Goal: Complete application form: Complete application form

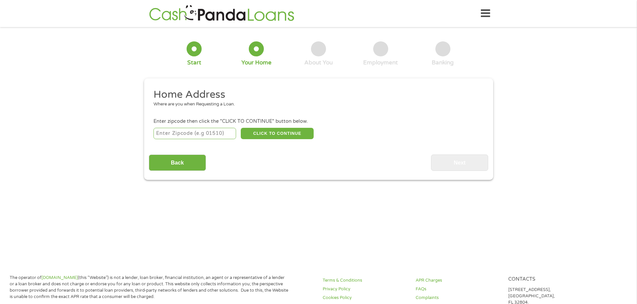
click at [195, 135] on input "number" at bounding box center [194, 133] width 83 height 11
type input "49456"
click at [258, 130] on button "CLICK TO CONTINUE" at bounding box center [277, 133] width 73 height 11
type input "49456"
type input "[GEOGRAPHIC_DATA]"
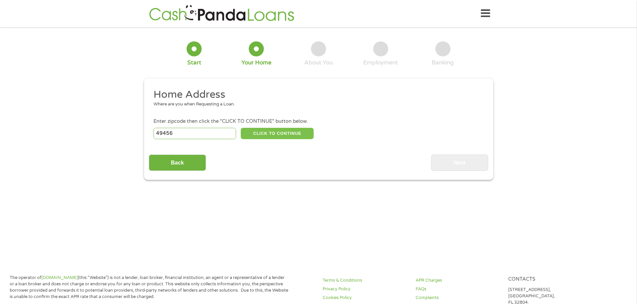
select select "[US_STATE]"
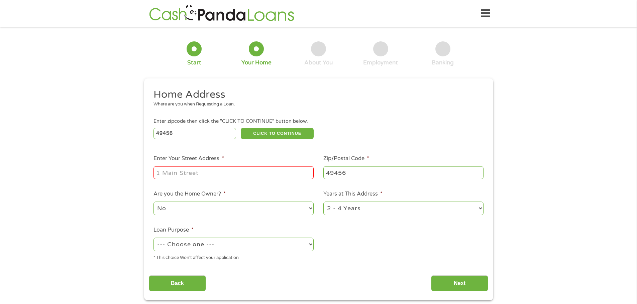
drag, startPoint x: 201, startPoint y: 131, endPoint x: 134, endPoint y: 132, distance: 66.5
click at [134, 132] on div "1 Start 2 Your Home 3 About You 4 Employment 5 Banking 6 This field is hidden w…" at bounding box center [318, 166] width 637 height 269
click at [190, 177] on input "Enter Your Street Address *" at bounding box center [233, 172] width 160 height 13
type input "[STREET_ADDRESS]"
click at [221, 207] on select "No Yes" at bounding box center [233, 209] width 160 height 14
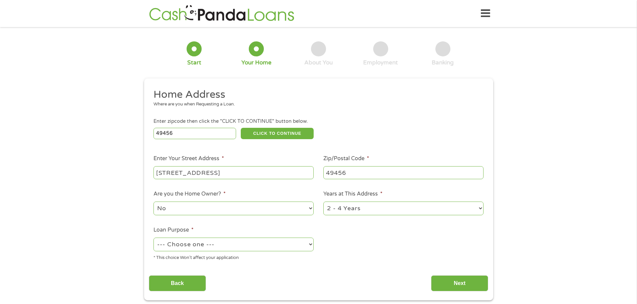
click at [153, 202] on select "No Yes" at bounding box center [233, 209] width 160 height 14
click at [376, 209] on select "1 Year or less 1 - 2 Years 2 - 4 Years Over 4 Years" at bounding box center [403, 209] width 160 height 14
click at [399, 207] on select "1 Year or less 1 - 2 Years 2 - 4 Years Over 4 Years" at bounding box center [403, 209] width 160 height 14
select select "60months"
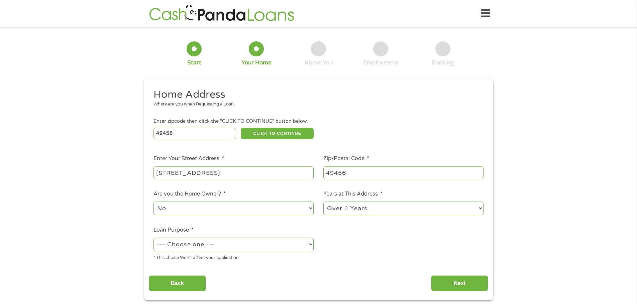
click at [323, 202] on select "1 Year or less 1 - 2 Years 2 - 4 Years Over 4 Years" at bounding box center [403, 209] width 160 height 14
click at [269, 243] on select "--- Choose one --- Pay Bills Debt Consolidation Home Improvement Major Purchase…" at bounding box center [233, 245] width 160 height 14
click at [153, 238] on select "--- Choose one --- Pay Bills Debt Consolidation Home Improvement Major Purchase…" at bounding box center [233, 245] width 160 height 14
click at [214, 250] on select "--- Choose one --- Pay Bills Debt Consolidation Home Improvement Major Purchase…" at bounding box center [233, 245] width 160 height 14
select select "paybills"
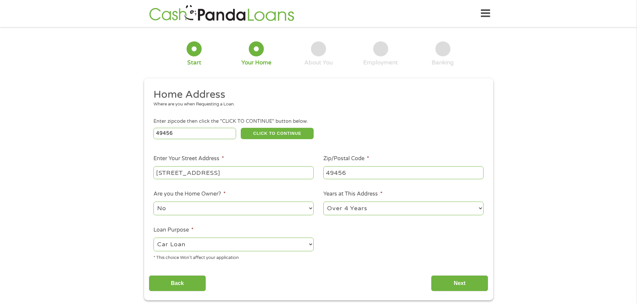
click at [153, 238] on select "--- Choose one --- Pay Bills Debt Consolidation Home Improvement Major Purchase…" at bounding box center [233, 245] width 160 height 14
click at [455, 287] on input "Next" at bounding box center [459, 284] width 57 height 16
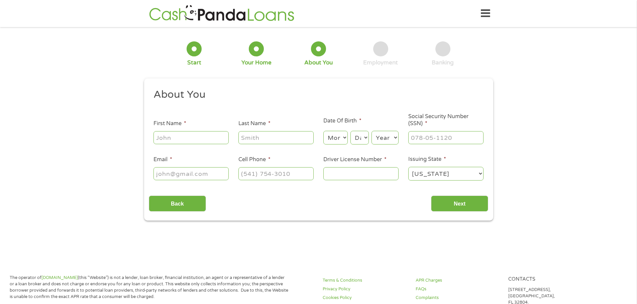
click at [210, 133] on input "First Name *" at bounding box center [190, 137] width 75 height 13
type input "[PERSON_NAME]"
click at [332, 133] on select "Month 1 2 3 4 5 6 7 8 9 10 11 12" at bounding box center [335, 138] width 24 height 14
select select "2"
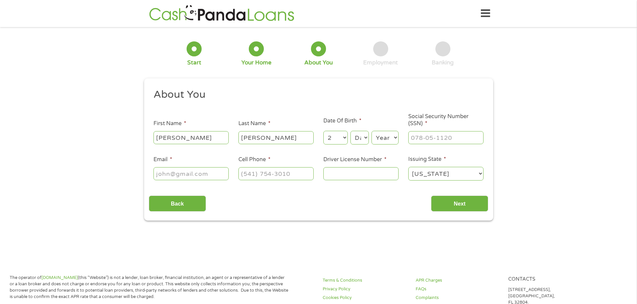
click at [323, 131] on select "Month 1 2 3 4 5 6 7 8 9 10 11 12" at bounding box center [335, 138] width 24 height 14
click at [356, 141] on select "Day 1 2 3 4 5 6 7 8 9 10 11 12 13 14 15 16 17 18 19 20 21 22 23 24 25 26 27 28 …" at bounding box center [359, 138] width 18 height 14
select select "21"
click at [350, 131] on select "Day 1 2 3 4 5 6 7 8 9 10 11 12 13 14 15 16 17 18 19 20 21 22 23 24 25 26 27 28 …" at bounding box center [359, 138] width 18 height 14
click at [382, 138] on select "Year [DATE] 2006 2005 2004 2003 2002 2001 2000 1999 1998 1997 1996 1995 1994 19…" at bounding box center [384, 138] width 27 height 14
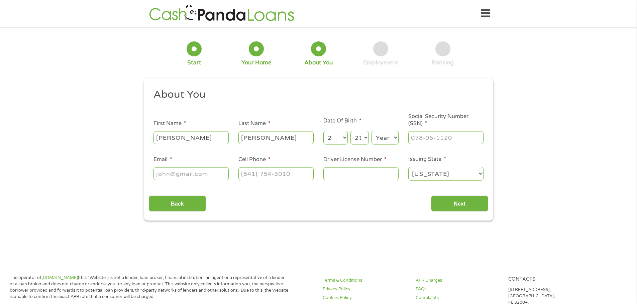
select select "1994"
click at [371, 131] on select "Year [DATE] 2006 2005 2004 2003 2002 2001 2000 1999 1998 1997 1996 1995 1994 19…" at bounding box center [384, 138] width 27 height 14
click at [424, 131] on input "___-__-____" at bounding box center [445, 137] width 75 height 13
type input "373-17-2446"
click at [205, 173] on input "Email *" at bounding box center [190, 173] width 75 height 13
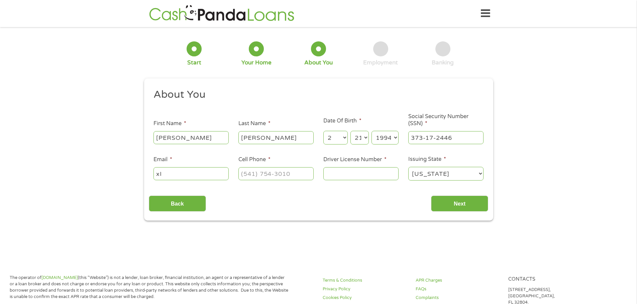
type input "x"
type input "[EMAIL_ADDRESS][DOMAIN_NAME]"
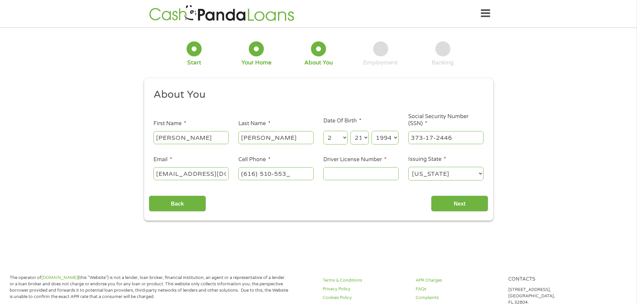
type input "[PHONE_NUMBER]"
type input "C355108734136"
click at [458, 202] on input "Next" at bounding box center [459, 204] width 57 height 16
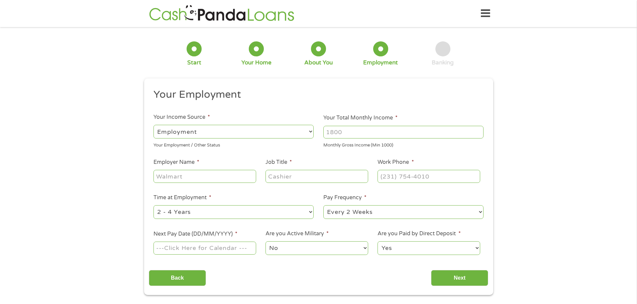
click at [357, 128] on input "Your Total Monthly Income *" at bounding box center [403, 132] width 160 height 13
type input "4500"
click at [233, 176] on input "Employer Name *" at bounding box center [204, 176] width 102 height 13
type input "Lakeshore Property"
type input "Mechanic"
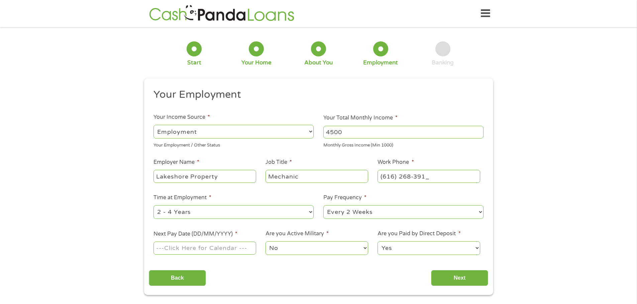
type input "[PHONE_NUMBER]"
click at [194, 212] on select "--- Choose one --- 1 Year or less 1 - 2 Years 2 - 4 Years Over 4 Years" at bounding box center [233, 213] width 160 height 14
click at [153, 206] on select "--- Choose one --- 1 Year or less 1 - 2 Years 2 - 4 Years Over 4 Years" at bounding box center [233, 213] width 160 height 14
click at [352, 216] on select "--- Choose one --- Every 2 Weeks Every Week Monthly Semi-Monthly" at bounding box center [403, 213] width 160 height 14
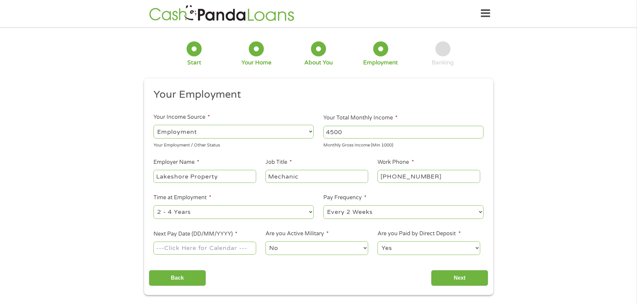
click at [242, 248] on input "Next Pay Date (DD/MM/YYYY) *" at bounding box center [204, 248] width 102 height 13
type input "[DATE]"
click at [460, 275] on input "Next" at bounding box center [459, 278] width 57 height 16
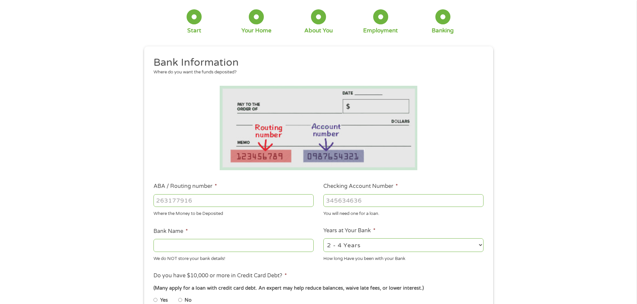
scroll to position [67, 0]
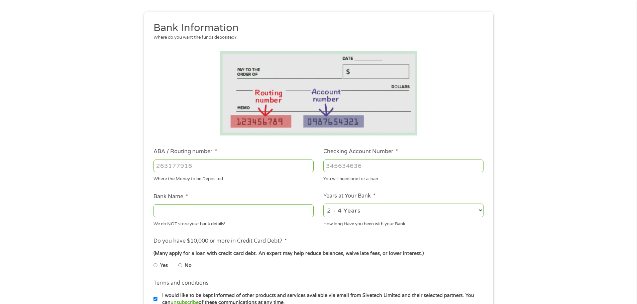
click at [216, 169] on input "ABA / Routing number *" at bounding box center [233, 166] width 160 height 13
type input "272481004"
type input "WEST [US_STATE] CREDIT UNION"
type input "272481004"
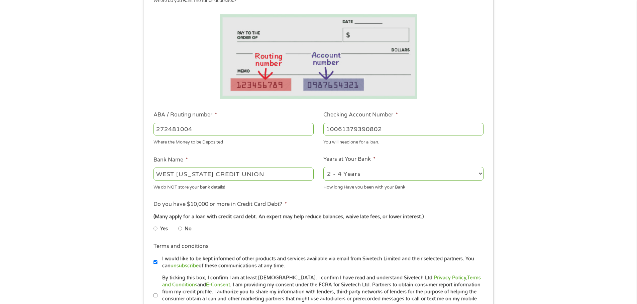
scroll to position [167, 0]
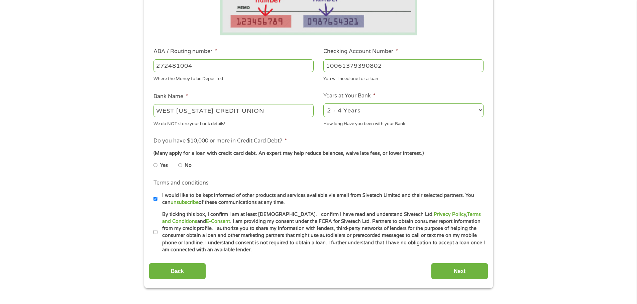
type input "10061379390802"
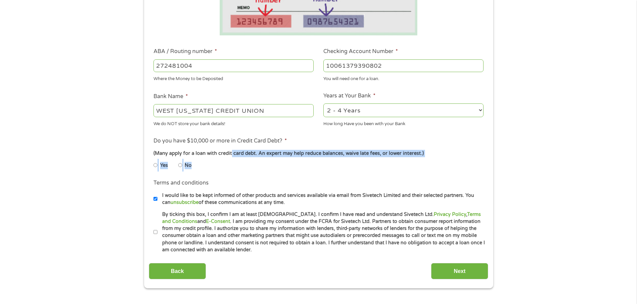
drag, startPoint x: 230, startPoint y: 151, endPoint x: 282, endPoint y: 158, distance: 52.9
click at [282, 158] on li "Do you have $10,000 or more in Credit Card Debt? * (Many apply for a loan with …" at bounding box center [318, 155] width 339 height 37
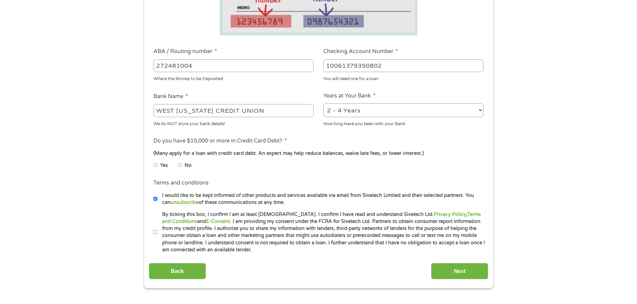
click at [282, 158] on li "Do you have $10,000 or more in Credit Card Debt? * (Many apply for a loan with …" at bounding box center [318, 155] width 339 height 37
click at [186, 165] on label "No" at bounding box center [188, 165] width 7 height 7
click at [182, 165] on input "No" at bounding box center [180, 165] width 4 height 11
radio input "true"
click at [155, 200] on input "I would like to be kept informed of other products and services available via e…" at bounding box center [155, 199] width 4 height 11
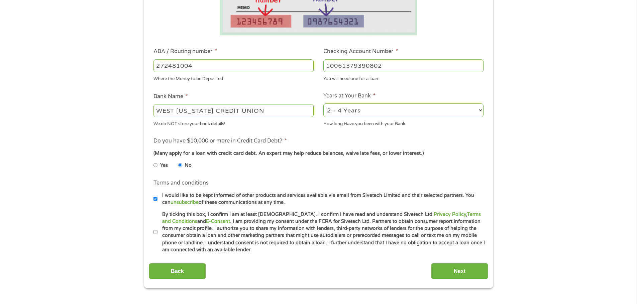
checkbox input "false"
click at [451, 271] on input "Next" at bounding box center [459, 271] width 57 height 16
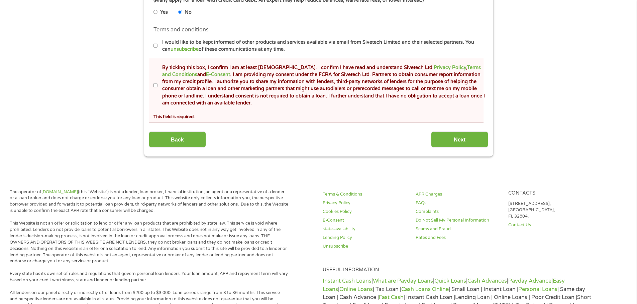
scroll to position [368, 0]
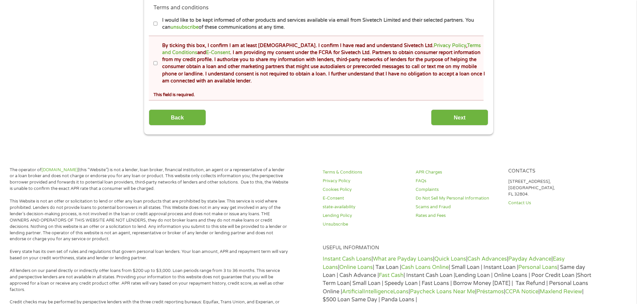
click at [154, 60] on input "By ticking this box, I confirm I am at least [DEMOGRAPHIC_DATA]. I confirm I ha…" at bounding box center [155, 63] width 4 height 11
checkbox input "true"
click at [481, 117] on input "Next" at bounding box center [459, 118] width 57 height 16
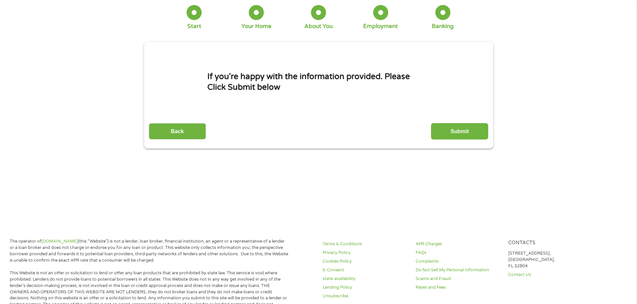
scroll to position [0, 0]
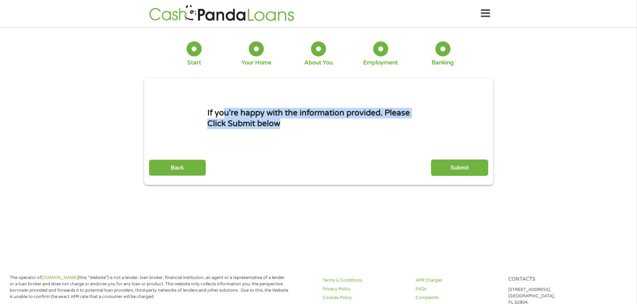
drag, startPoint x: 225, startPoint y: 113, endPoint x: 369, endPoint y: 131, distance: 145.9
click at [367, 131] on div "If you're happy with the information provided. Please Click Submit below" at bounding box center [318, 118] width 223 height 65
click at [374, 131] on div "If you're happy with the information provided. Please Click Submit below" at bounding box center [318, 118] width 223 height 65
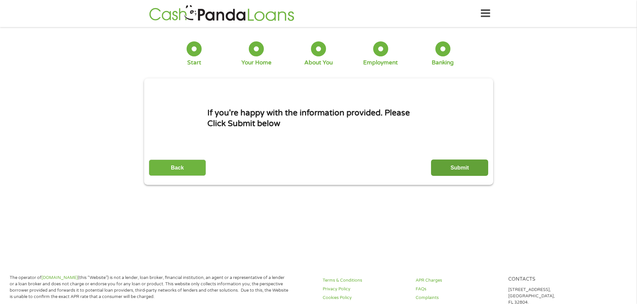
click at [460, 168] on input "Submit" at bounding box center [459, 168] width 57 height 16
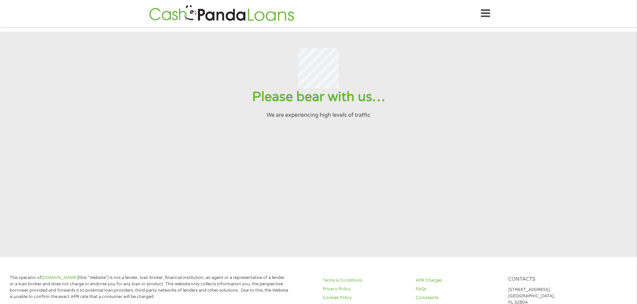
drag, startPoint x: 207, startPoint y: 1, endPoint x: 337, endPoint y: 44, distance: 136.8
click at [337, 44] on section "Please bear with us… We are experiencing high levels of traffic" at bounding box center [318, 145] width 637 height 226
click at [243, 11] on img at bounding box center [221, 13] width 149 height 19
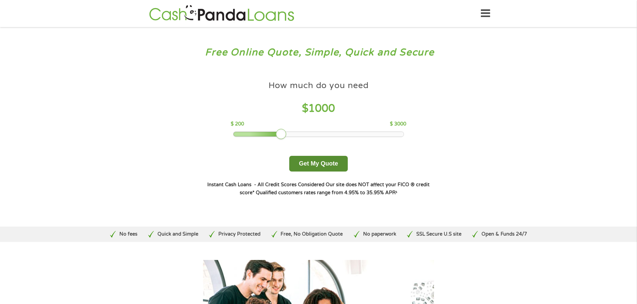
click at [318, 160] on button "Get My Quote" at bounding box center [318, 164] width 58 height 16
